Goal: Task Accomplishment & Management: Use online tool/utility

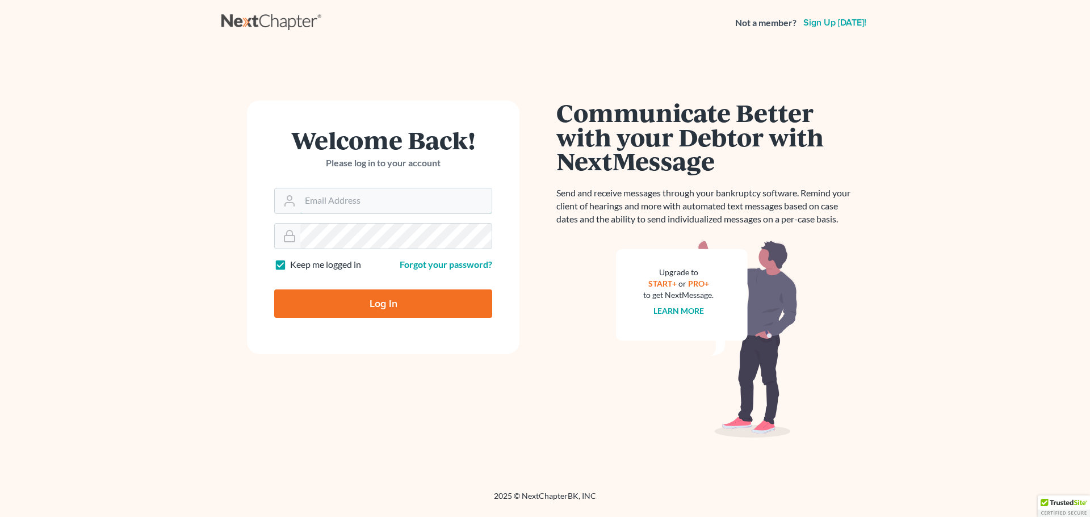
type input "[PERSON_NAME][EMAIL_ADDRESS][DOMAIN_NAME]"
click at [338, 293] on input "Log In" at bounding box center [383, 304] width 218 height 28
type input "Thinking..."
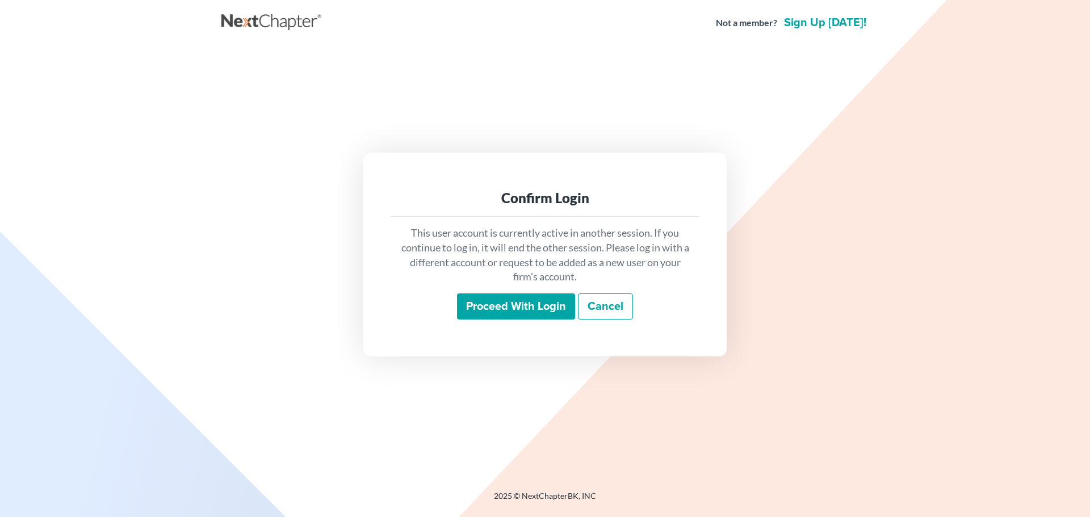
click at [526, 309] on input "Proceed with login" at bounding box center [516, 306] width 118 height 26
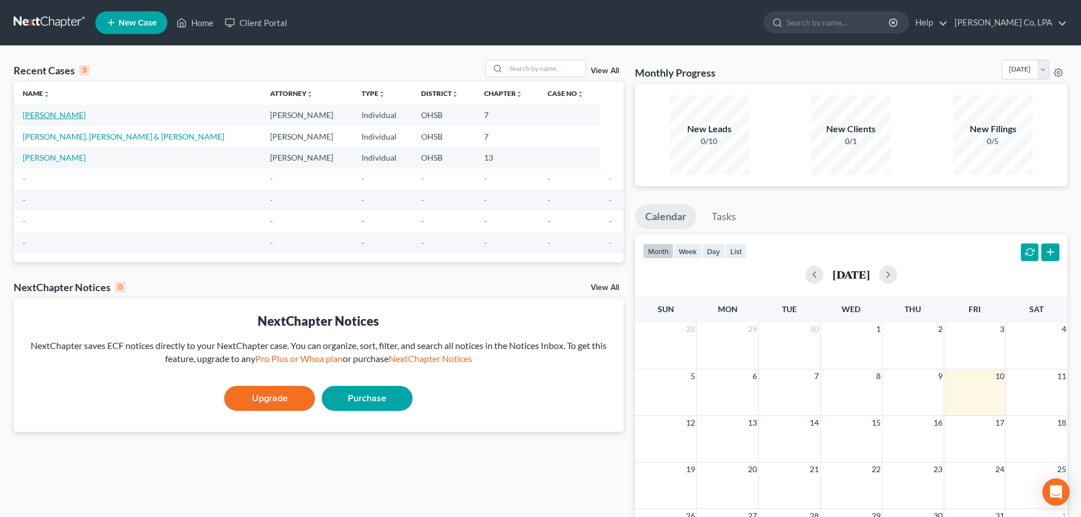
click at [34, 114] on link "Roby, Wade" at bounding box center [54, 115] width 63 height 10
select select "10"
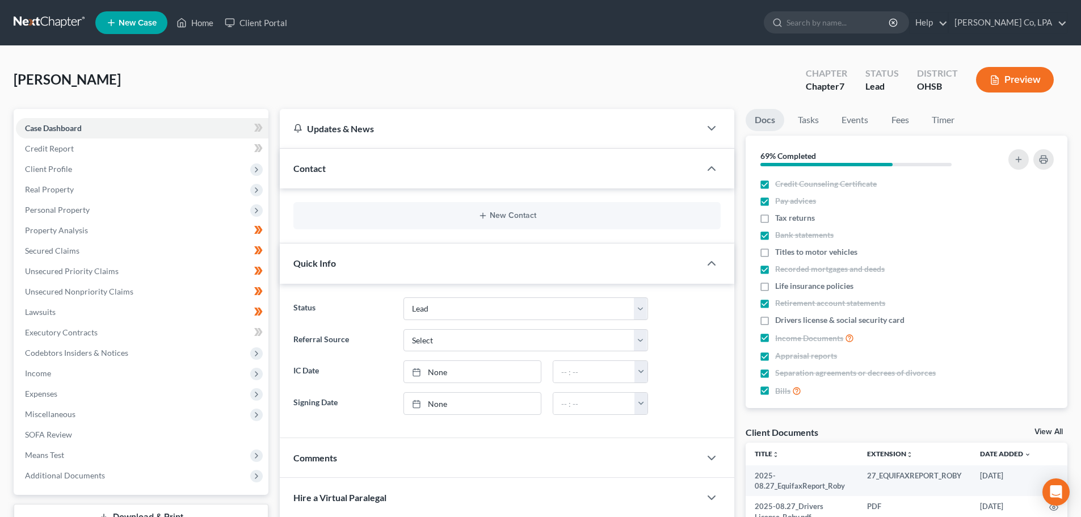
click at [650, 81] on div "Roby, Wade Upgraded Chapter Chapter 7 Status Lead District OHSB Preview" at bounding box center [541, 84] width 1054 height 49
click at [483, 78] on div "Roby, Wade Upgraded Chapter Chapter 7 Status Lead District OHSB Preview" at bounding box center [541, 84] width 1054 height 49
click at [58, 435] on span "SOFA Review" at bounding box center [48, 435] width 47 height 10
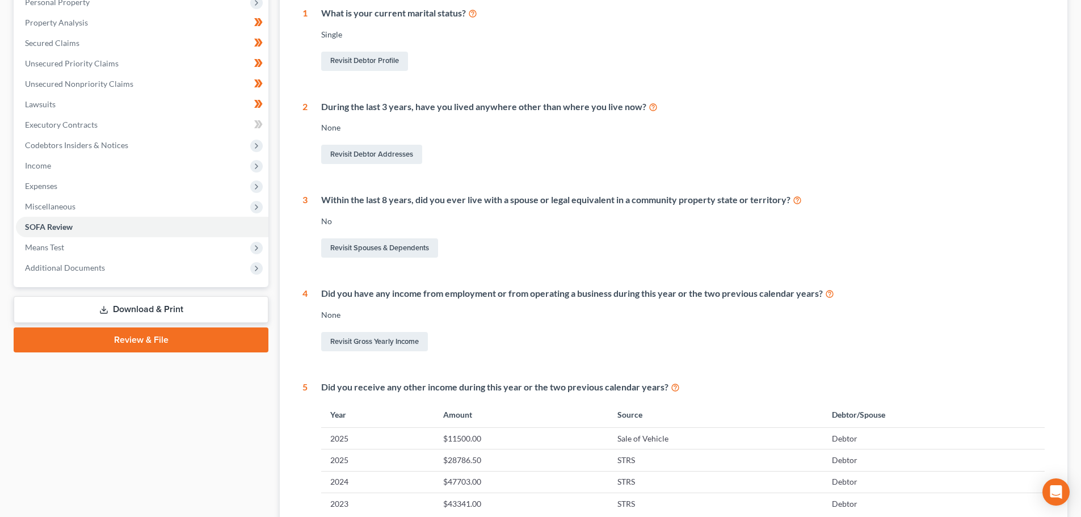
scroll to position [188, 0]
